Goal: Task Accomplishment & Management: Complete application form

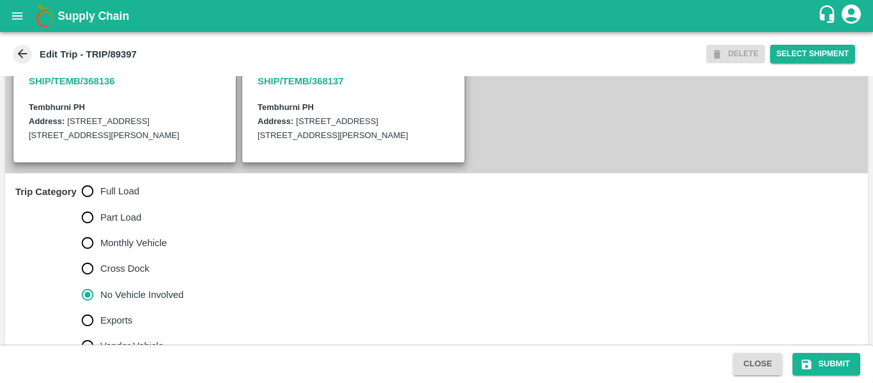
scroll to position [330, 0]
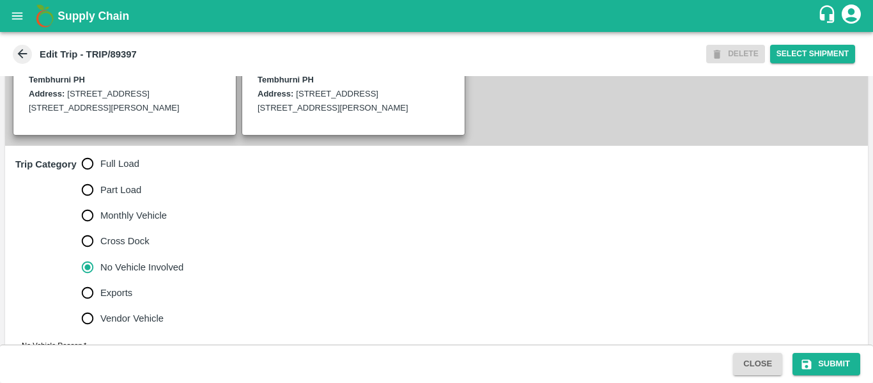
click at [109, 171] on span "Full Load" at bounding box center [119, 164] width 39 height 14
click at [100, 176] on input "Full Load" at bounding box center [88, 164] width 26 height 26
radio input "true"
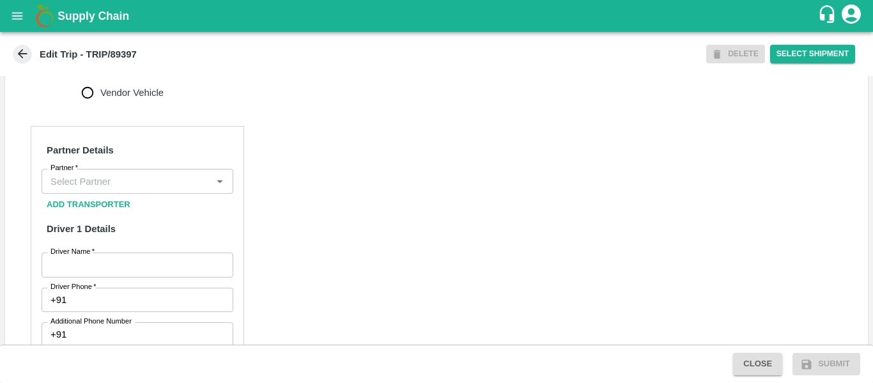
scroll to position [556, 0]
click at [89, 188] on input "Partner   *" at bounding box center [126, 179] width 163 height 17
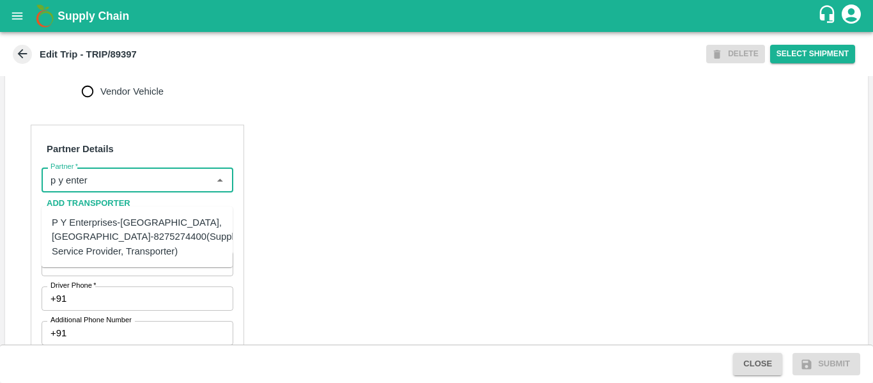
click at [114, 236] on div "P Y Enterprises-Kandar, Solapur-8275274400(Supplier, Service Provider, Transpor…" at bounding box center [149, 236] width 195 height 43
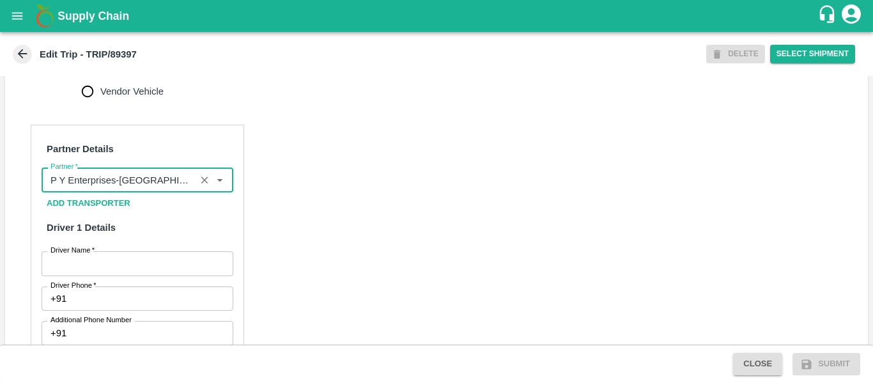
type input "P Y Enterprises-Kandar, Solapur-8275274400(Supplier, Service Provider, Transpor…"
click at [123, 273] on input "Driver Name   *" at bounding box center [138, 263] width 192 height 24
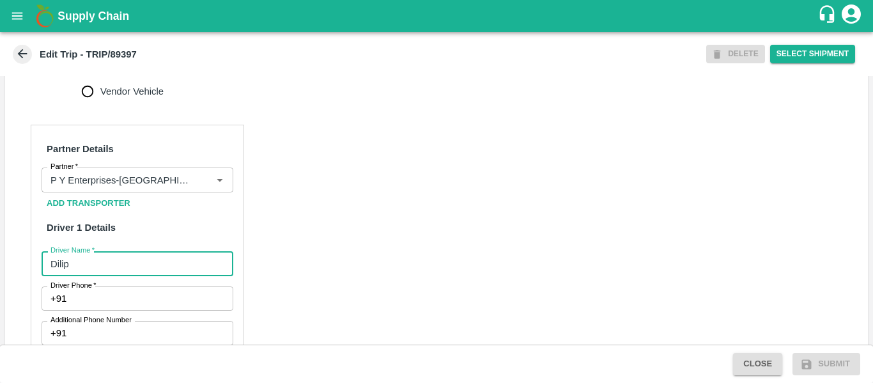
type input "Dilip"
click at [121, 311] on input "Driver Phone   *" at bounding box center [152, 298] width 161 height 24
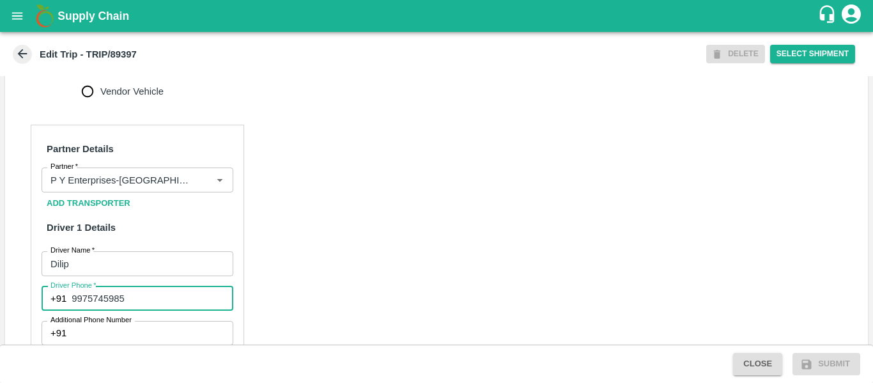
type input "9975745985"
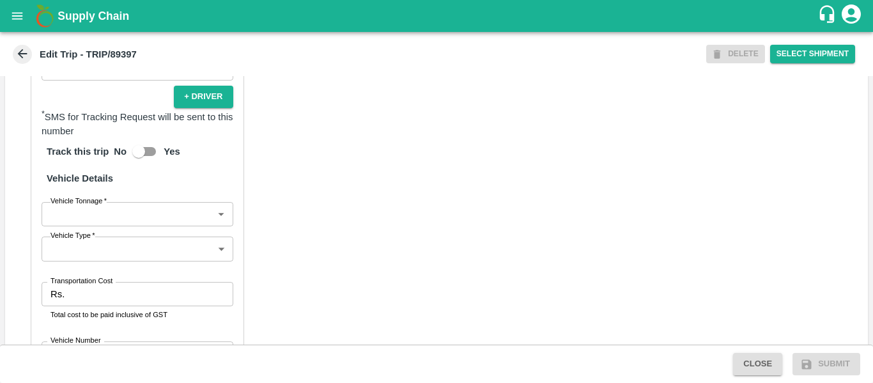
scroll to position [982, 0]
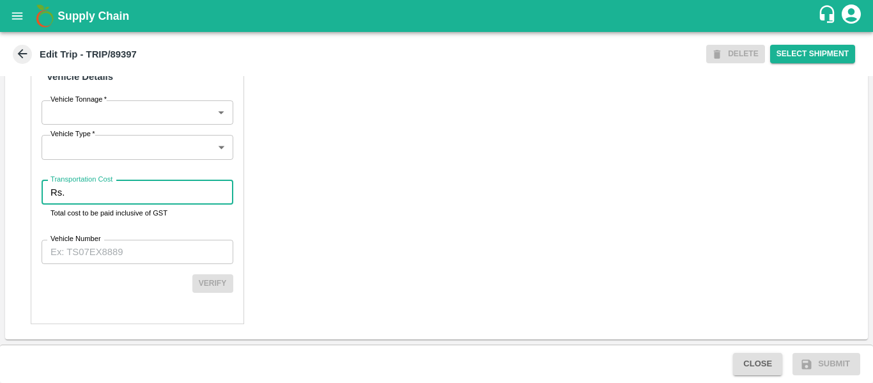
click at [89, 194] on input "Transportation Cost" at bounding box center [151, 192] width 163 height 24
type input "1200"
click at [98, 245] on input "Vehicle Number" at bounding box center [138, 252] width 192 height 24
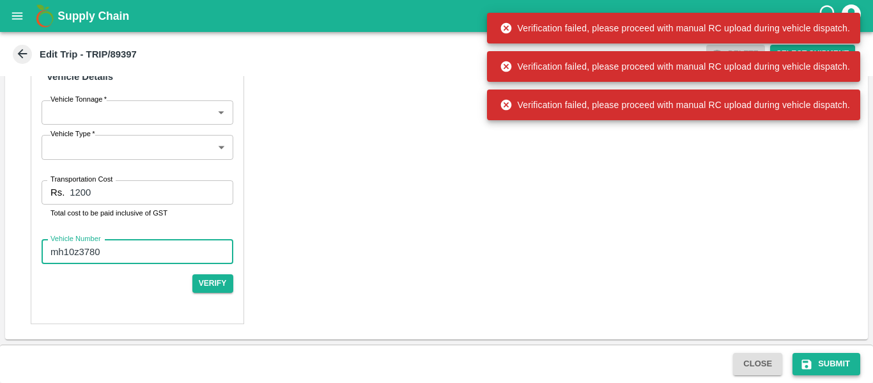
type input "mh10z3780"
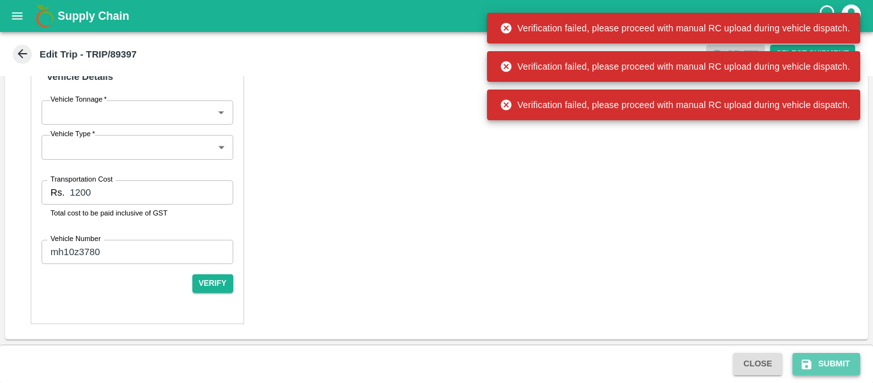
click at [806, 374] on button "Submit" at bounding box center [826, 364] width 68 height 22
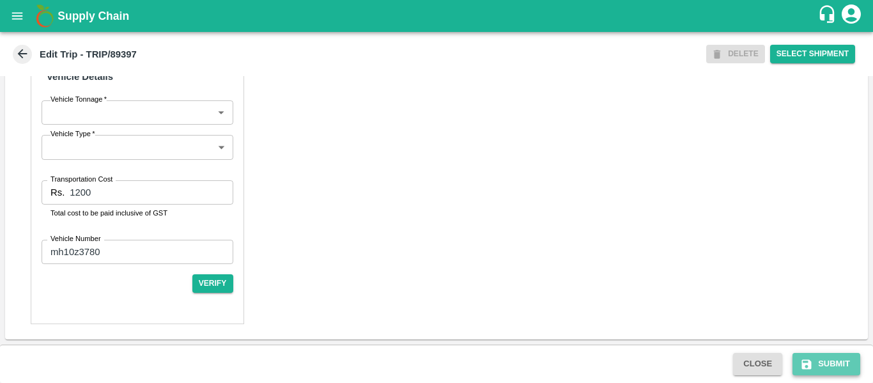
click at [809, 374] on button "Submit" at bounding box center [826, 364] width 68 height 22
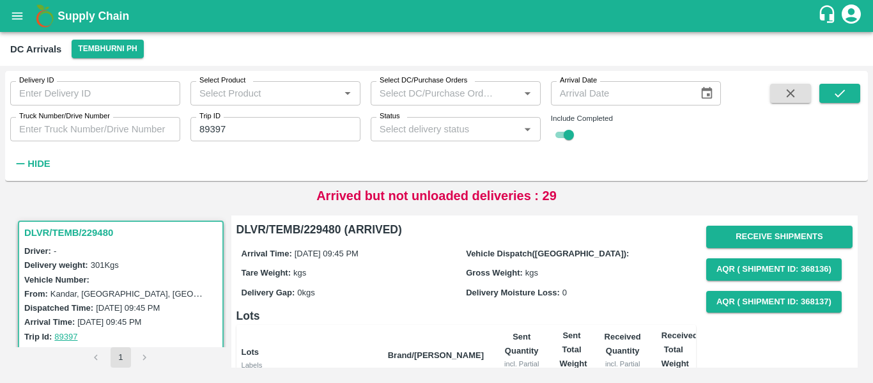
click at [204, 123] on input "89397" at bounding box center [275, 129] width 170 height 24
click at [792, 97] on icon "button" at bounding box center [790, 93] width 14 height 14
checkbox input "false"
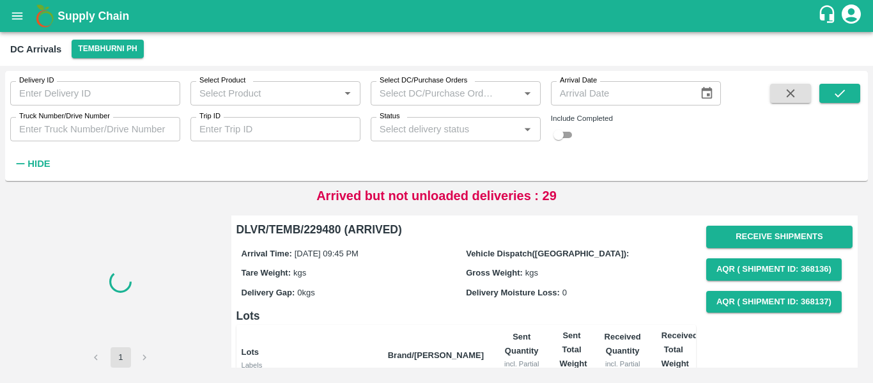
click at [280, 125] on input "Trip ID" at bounding box center [275, 129] width 170 height 24
paste input "text"
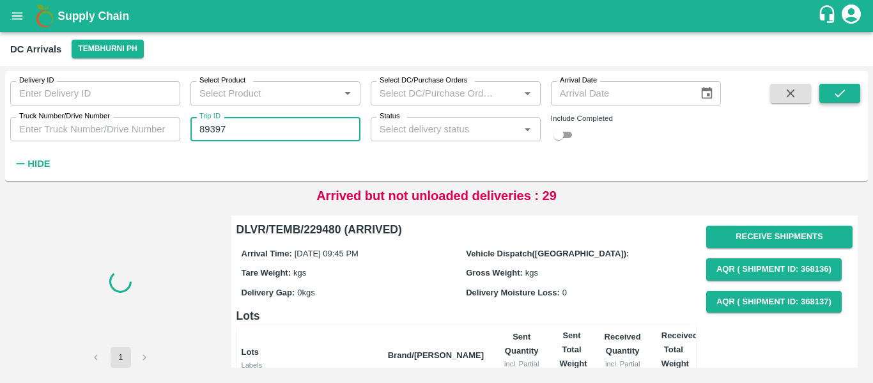
type input "89397"
click at [844, 95] on icon "submit" at bounding box center [839, 93] width 14 height 14
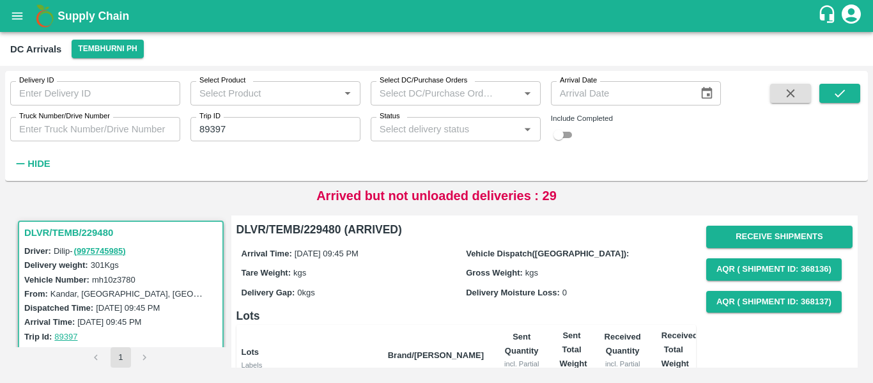
click at [570, 135] on input "checkbox" at bounding box center [558, 134] width 46 height 15
checkbox input "true"
click at [839, 102] on button "submit" at bounding box center [839, 93] width 41 height 19
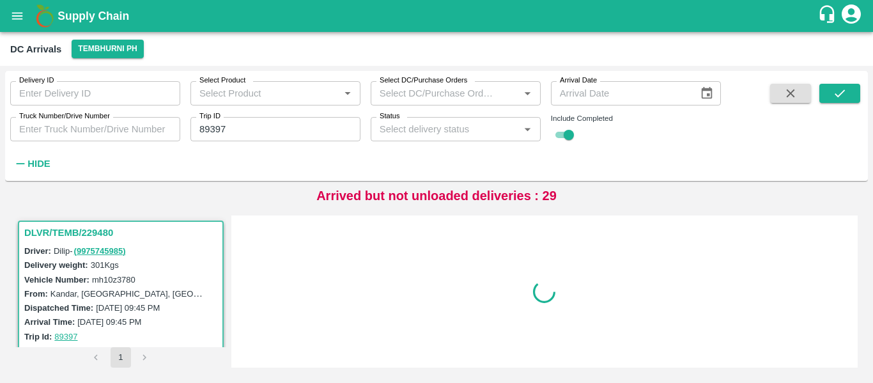
scroll to position [5, 0]
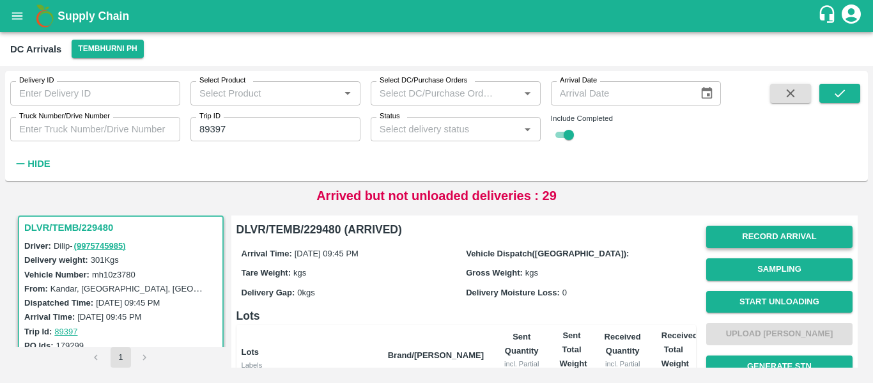
click at [767, 236] on button "Record Arrival" at bounding box center [779, 237] width 146 height 22
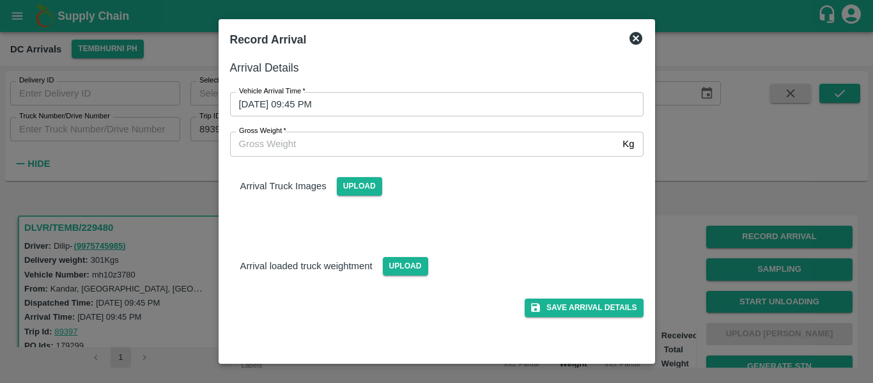
click at [432, 105] on input "[DATE] 09:45 PM" at bounding box center [432, 104] width 404 height 24
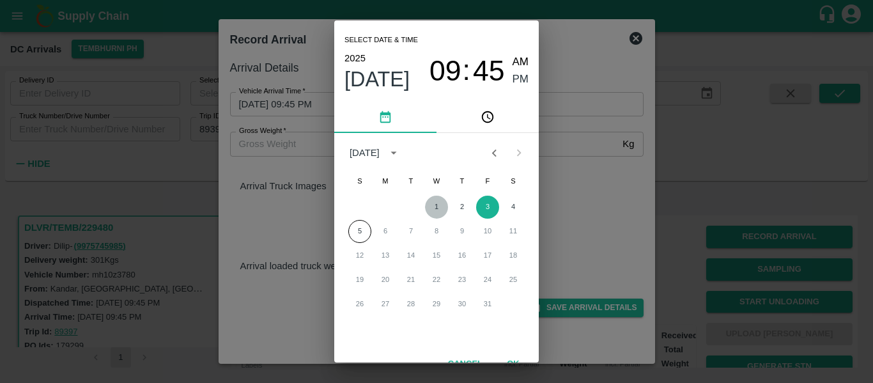
click at [443, 208] on button "1" at bounding box center [436, 207] width 23 height 23
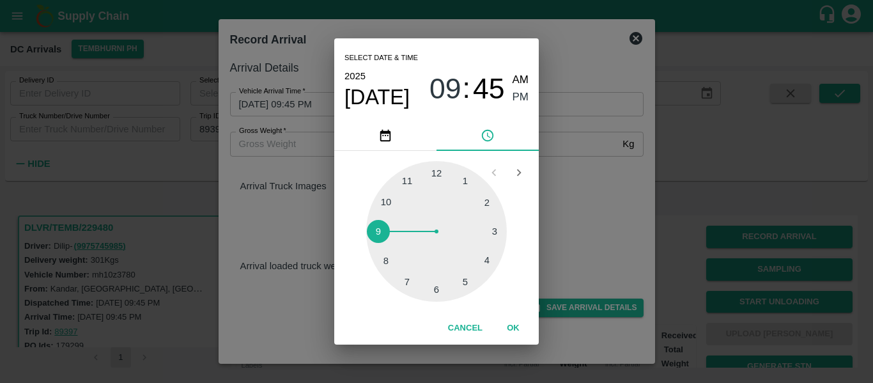
click at [554, 193] on div "Select date & time [DATE] 09 : 45 AM PM 1 2 3 4 5 6 7 8 9 10 11 12 Cancel OK" at bounding box center [436, 191] width 873 height 383
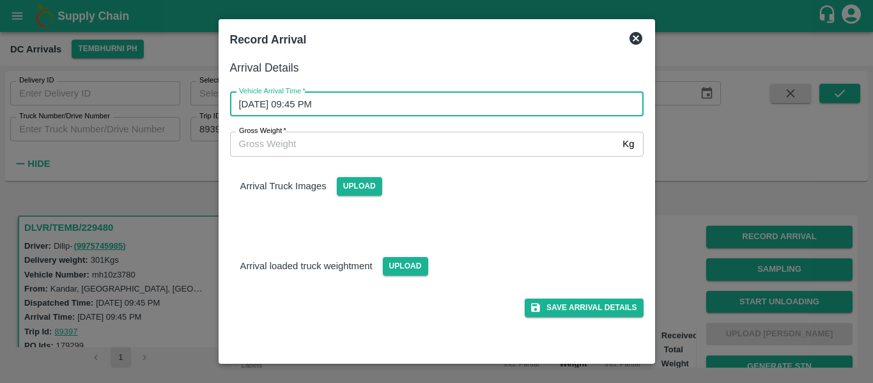
click at [457, 102] on input "[DATE] 09:45 PM" at bounding box center [432, 104] width 404 height 24
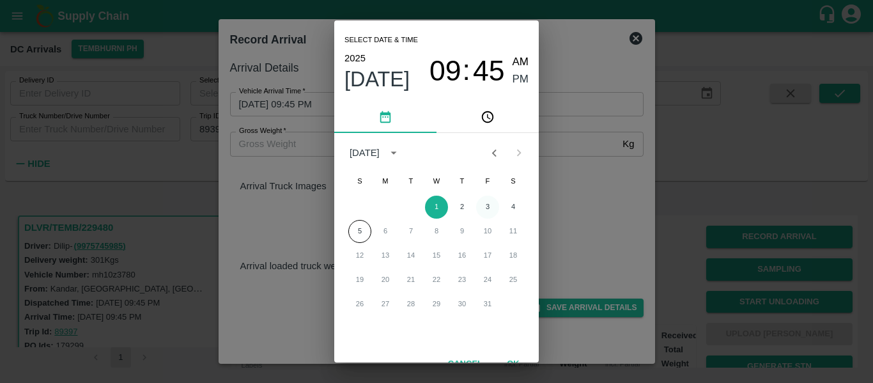
click at [486, 203] on button "3" at bounding box center [487, 207] width 23 height 23
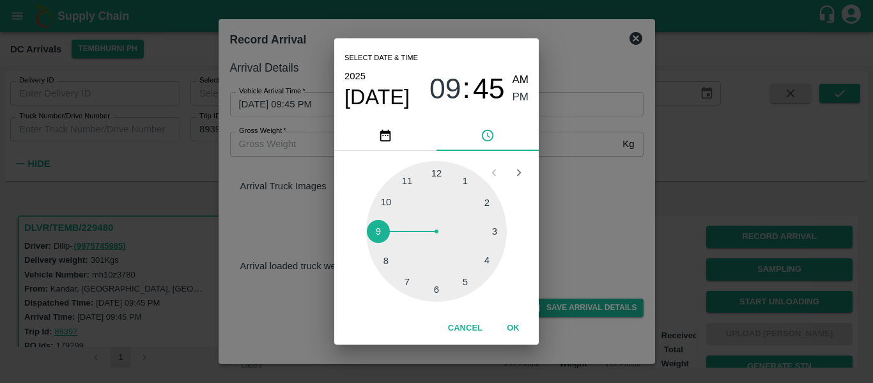
click at [491, 260] on div at bounding box center [436, 231] width 141 height 141
click at [390, 263] on div at bounding box center [436, 231] width 141 height 141
type input "[DATE] 04:39 PM"
click at [516, 101] on span "PM" at bounding box center [520, 97] width 17 height 17
click at [518, 323] on button "OK" at bounding box center [513, 328] width 41 height 22
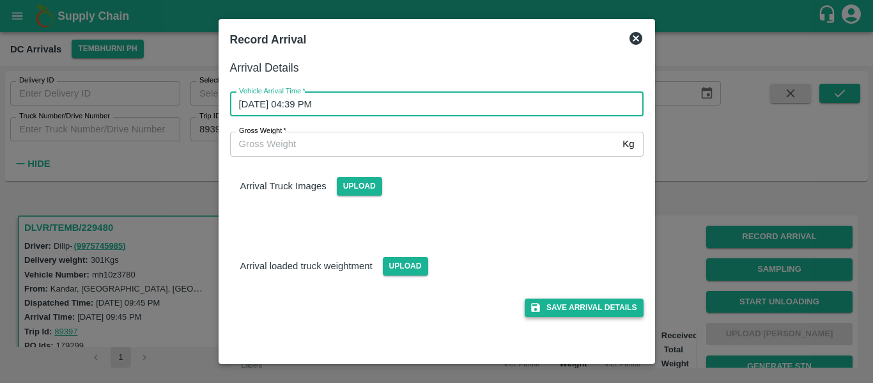
click at [590, 302] on button "Save Arrival Details" at bounding box center [584, 307] width 118 height 19
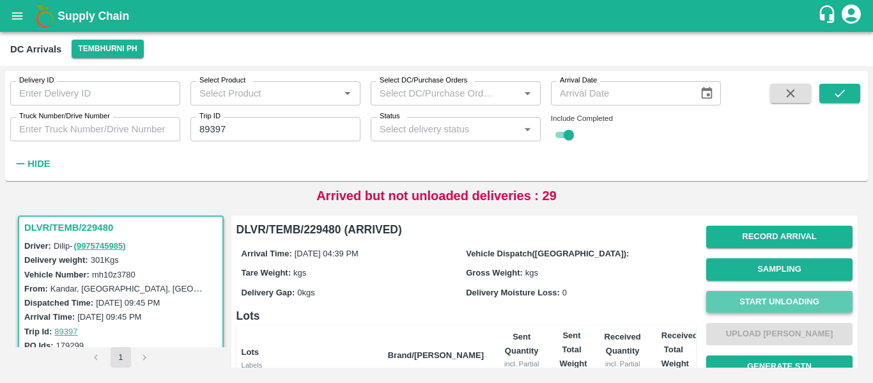
click at [768, 303] on button "Start Unloading" at bounding box center [779, 302] width 146 height 22
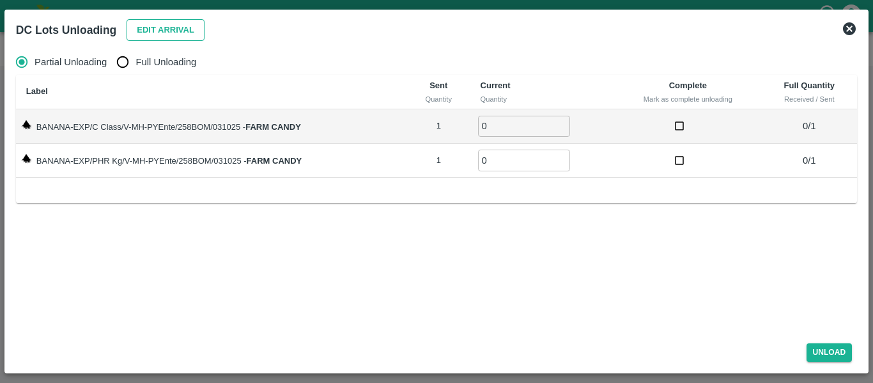
click at [176, 31] on button "Edit Arrival" at bounding box center [166, 30] width 78 height 22
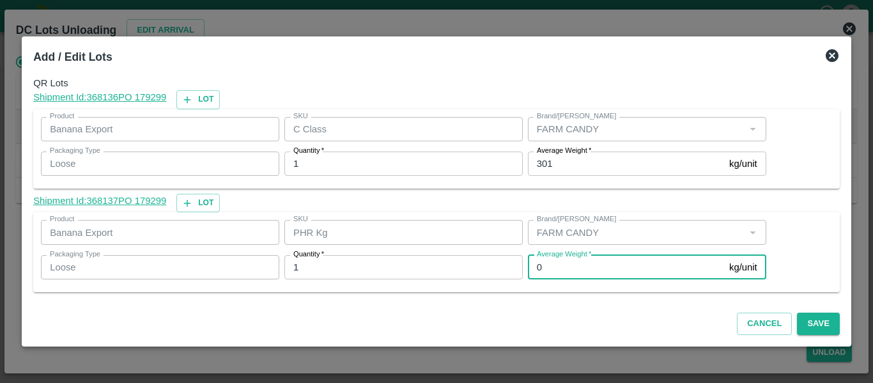
click at [560, 265] on input "0" at bounding box center [626, 267] width 196 height 24
type input "1"
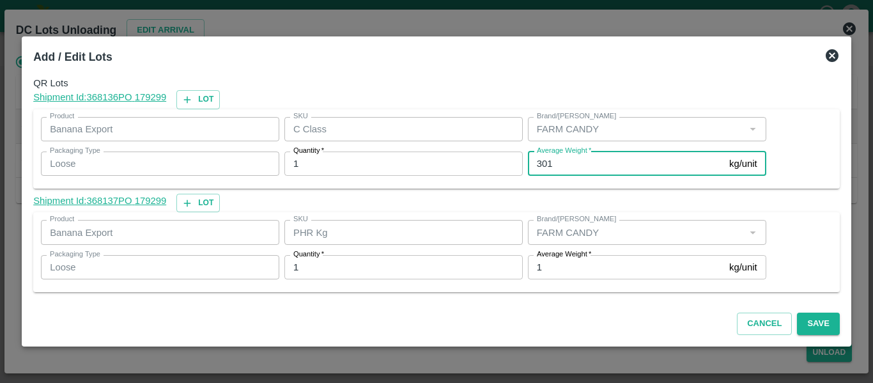
click at [556, 158] on input "301" at bounding box center [626, 163] width 196 height 24
type input "3"
type input "298"
click at [812, 316] on button "Save" at bounding box center [818, 323] width 42 height 22
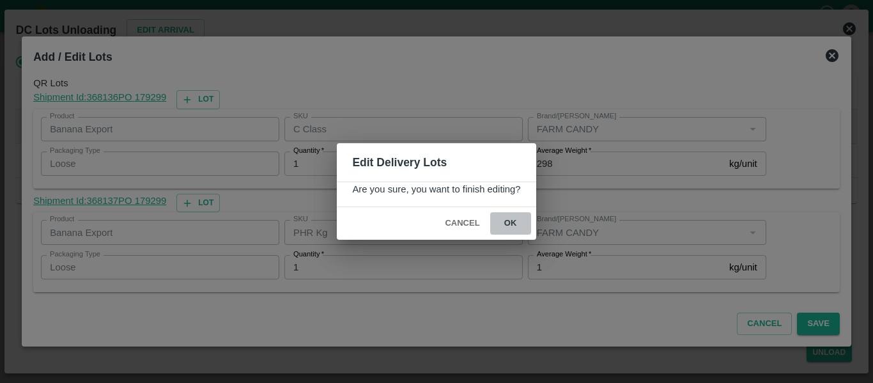
click at [512, 221] on button "ok" at bounding box center [510, 223] width 41 height 22
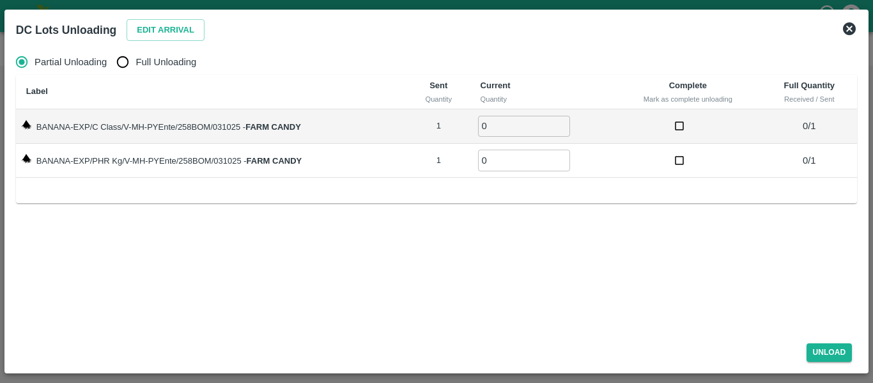
click at [137, 63] on span "Full Unloading" at bounding box center [165, 62] width 61 height 14
click at [135, 63] on input "Full Unloading" at bounding box center [123, 62] width 26 height 26
radio input "true"
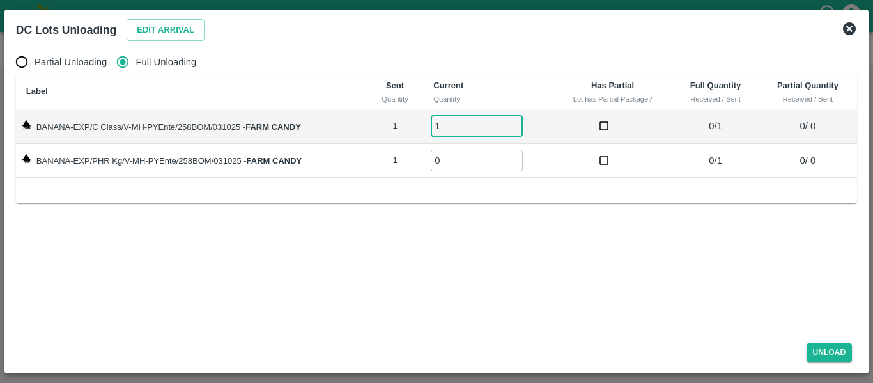
type input "1"
click at [516, 122] on input "1" at bounding box center [477, 126] width 92 height 21
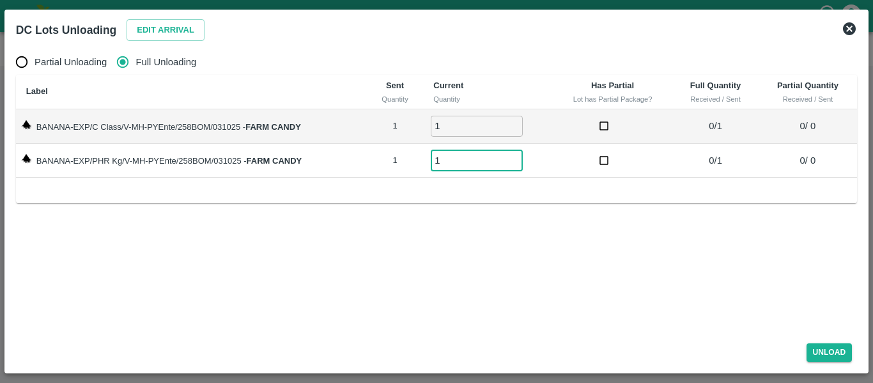
type input "1"
click at [517, 158] on input "1" at bounding box center [477, 160] width 92 height 21
click at [834, 351] on button "Unload" at bounding box center [829, 352] width 46 height 19
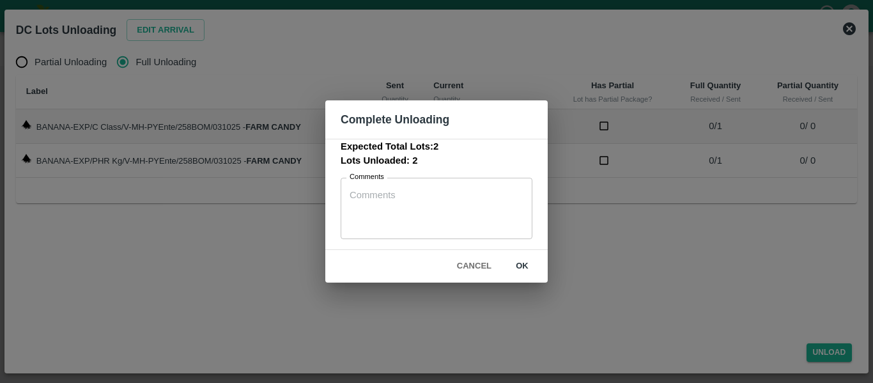
click at [516, 262] on button "ok" at bounding box center [522, 266] width 41 height 22
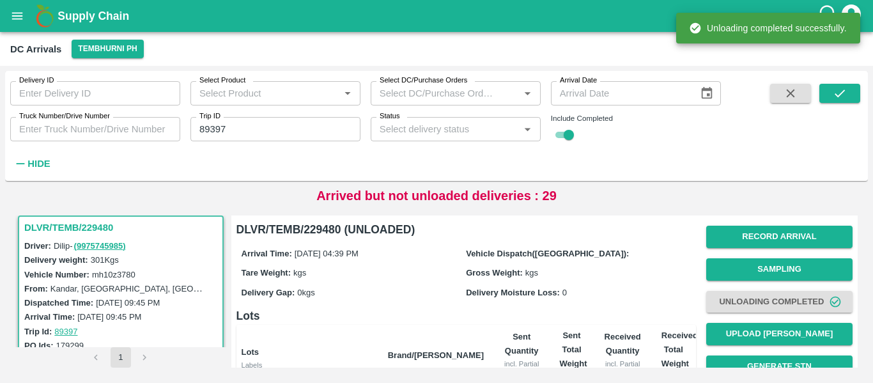
scroll to position [164, 0]
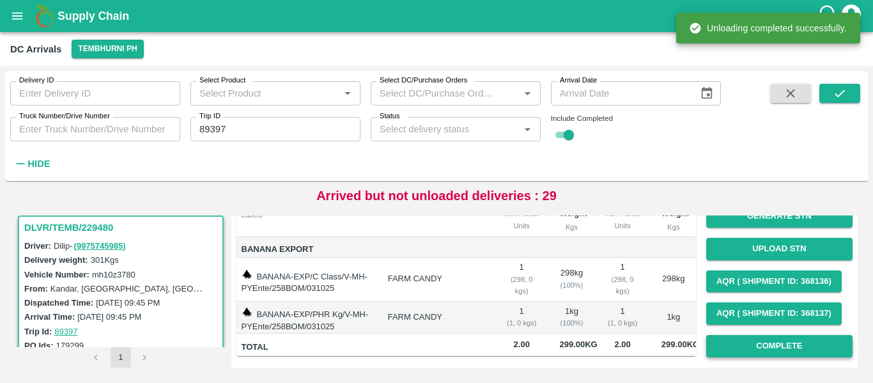
click at [786, 337] on button "Complete" at bounding box center [779, 346] width 146 height 22
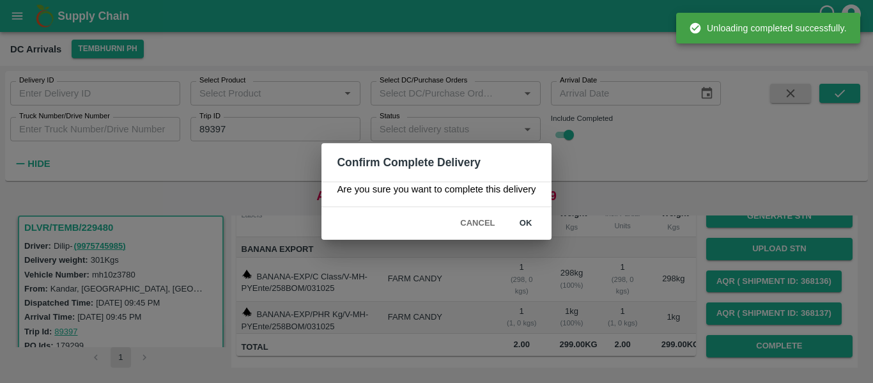
click at [514, 211] on div "Cancel ok" at bounding box center [435, 223] width 229 height 33
click at [522, 222] on button "ok" at bounding box center [525, 223] width 41 height 22
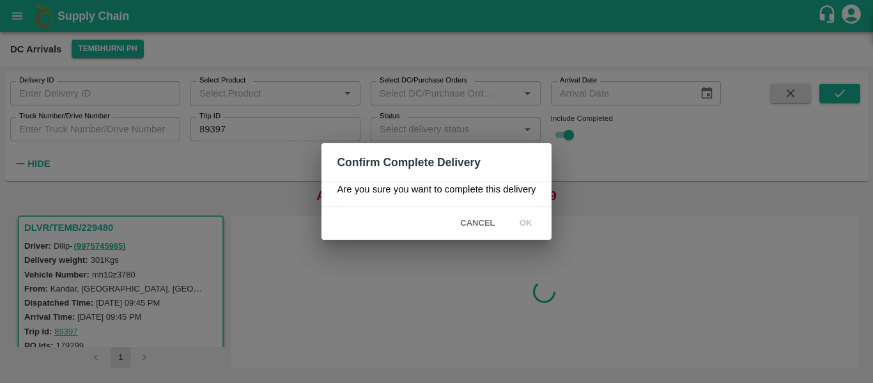
scroll to position [0, 0]
